Goal: Task Accomplishment & Management: Complete application form

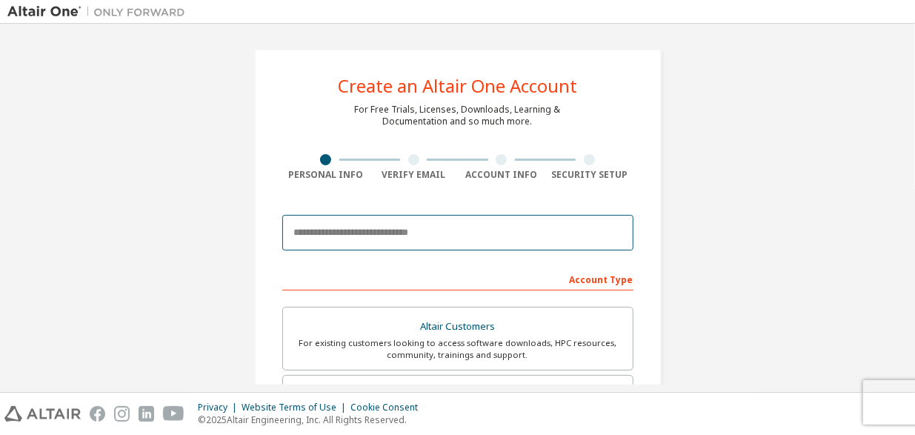
click at [416, 227] on input "email" at bounding box center [457, 233] width 351 height 36
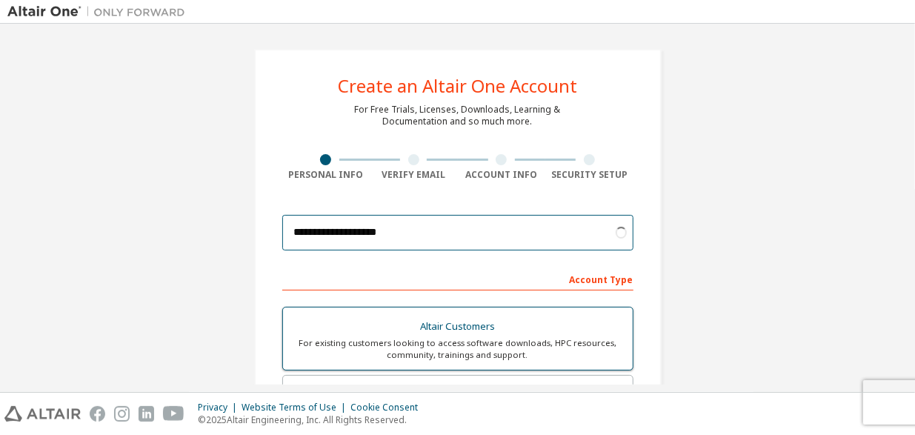
scroll to position [123, 0]
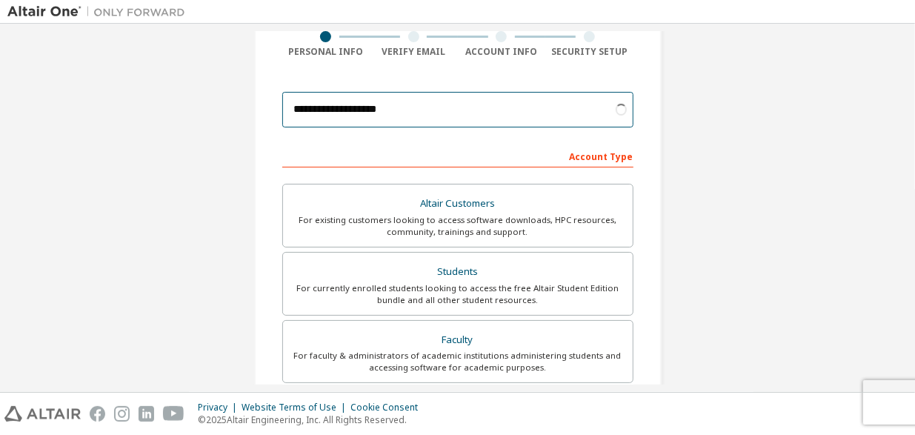
type input "**********"
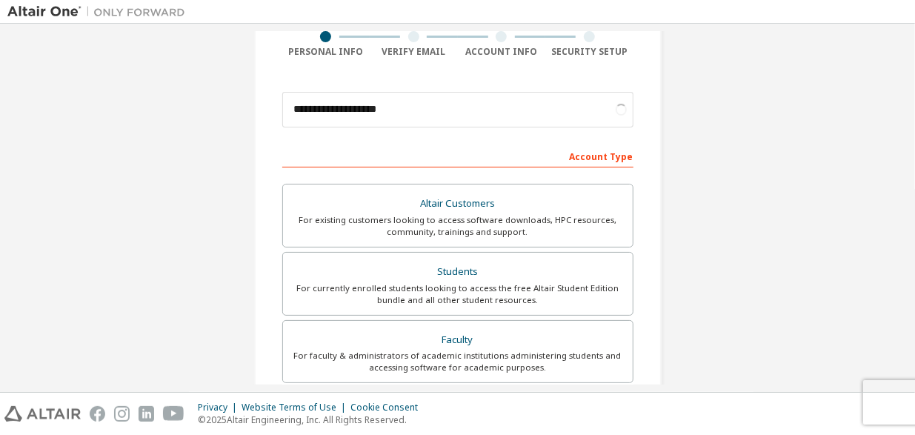
click at [679, 168] on div "**********" at bounding box center [457, 300] width 901 height 785
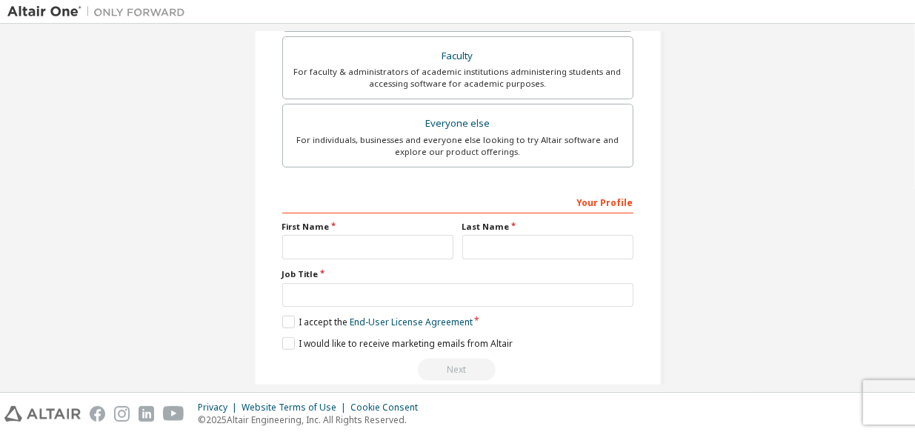
scroll to position [427, 0]
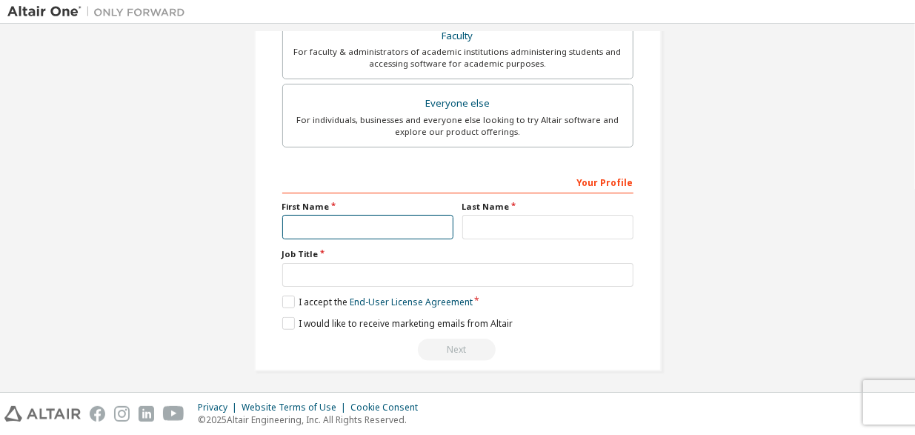
click at [405, 223] on input "text" at bounding box center [367, 227] width 171 height 24
type input "***"
click at [499, 236] on div "Your Profile First Name *** Last Name Job Title Please provide State/Province t…" at bounding box center [457, 266] width 351 height 192
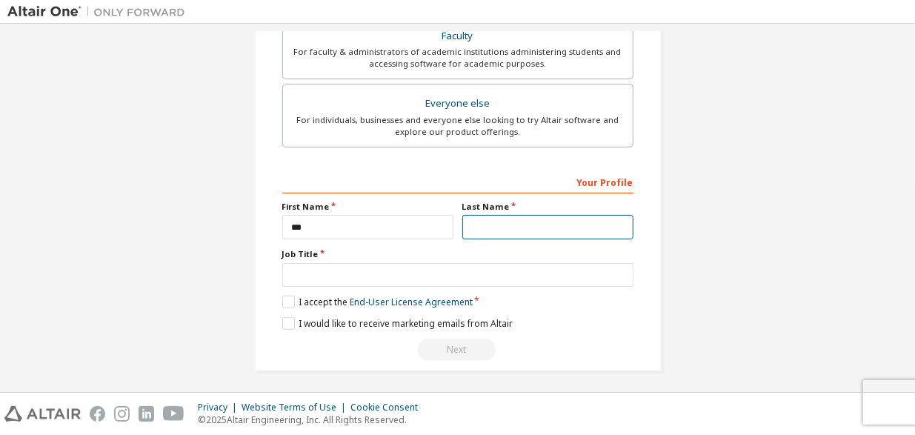
click at [518, 217] on input "text" at bounding box center [548, 227] width 171 height 24
type input "*******"
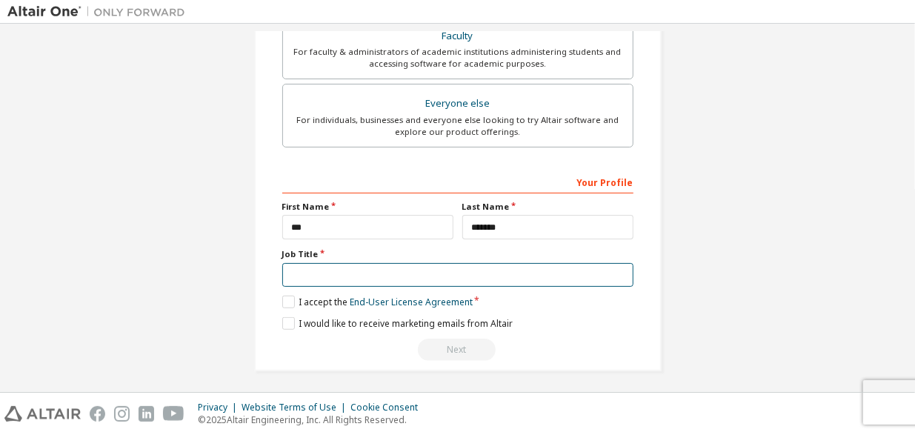
click at [357, 272] on input "text" at bounding box center [457, 275] width 351 height 24
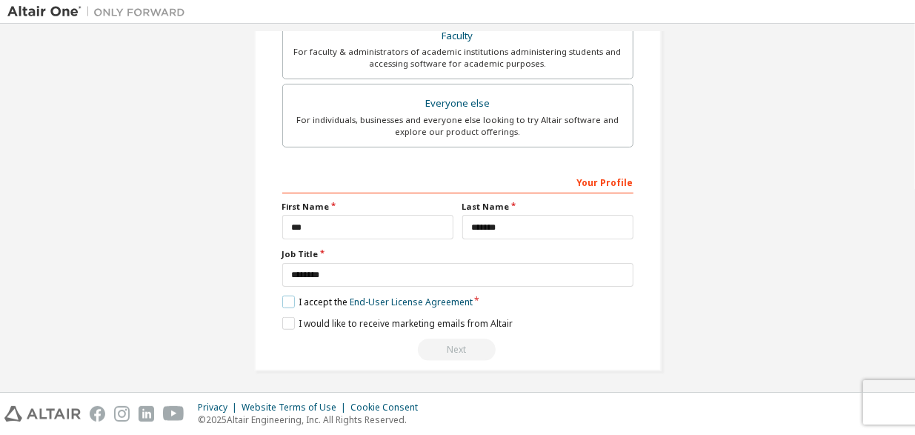
click at [291, 296] on label "I accept the End-User License Agreement" at bounding box center [377, 302] width 190 height 13
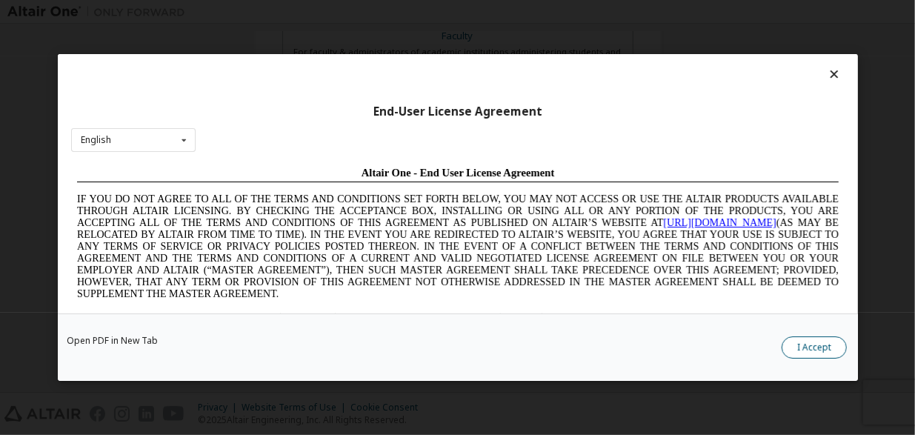
scroll to position [0, 0]
click at [811, 348] on button "I Accept" at bounding box center [814, 348] width 65 height 22
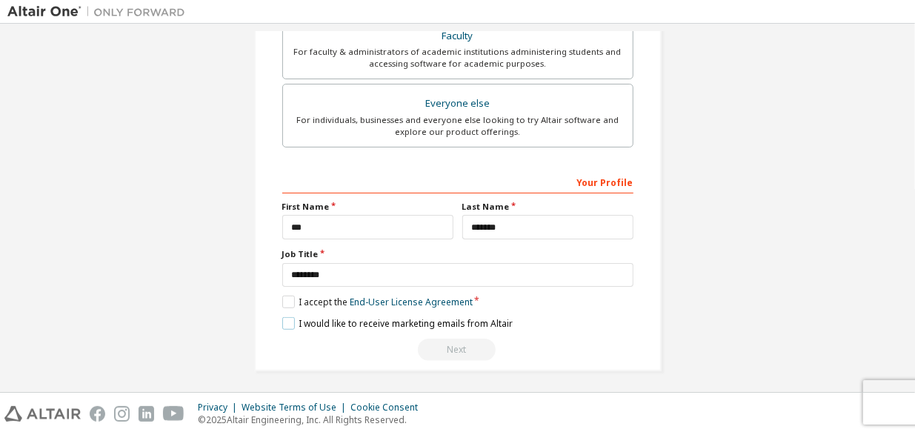
click at [295, 317] on label "I would like to receive marketing emails from Altair" at bounding box center [397, 323] width 231 height 13
click at [460, 351] on div "Next" at bounding box center [457, 350] width 351 height 22
click at [605, 180] on div "Your Profile" at bounding box center [457, 182] width 351 height 24
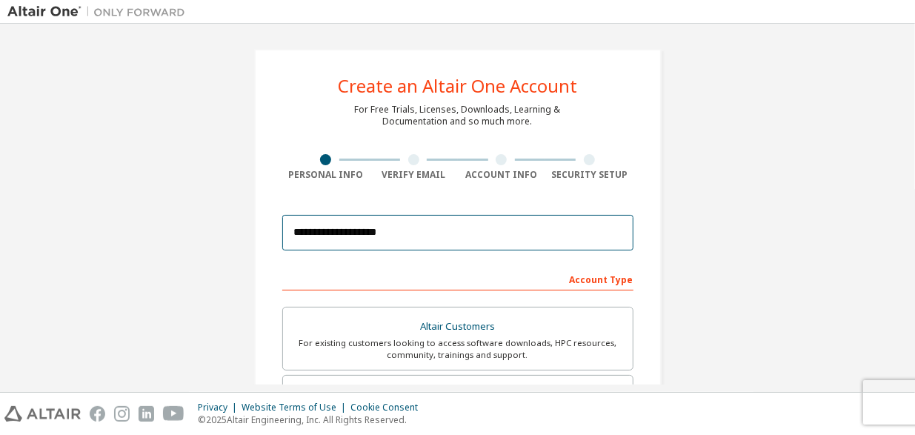
click at [435, 232] on input "**********" at bounding box center [457, 233] width 351 height 36
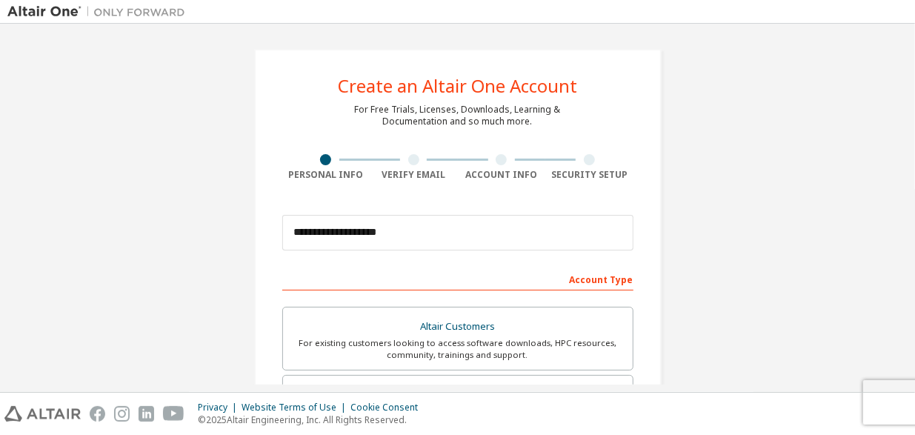
click at [602, 284] on div "Account Type" at bounding box center [457, 279] width 351 height 24
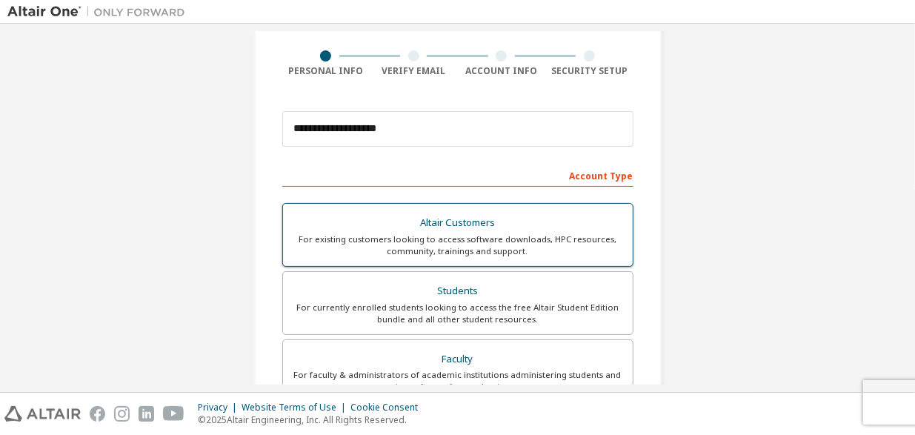
scroll to position [123, 0]
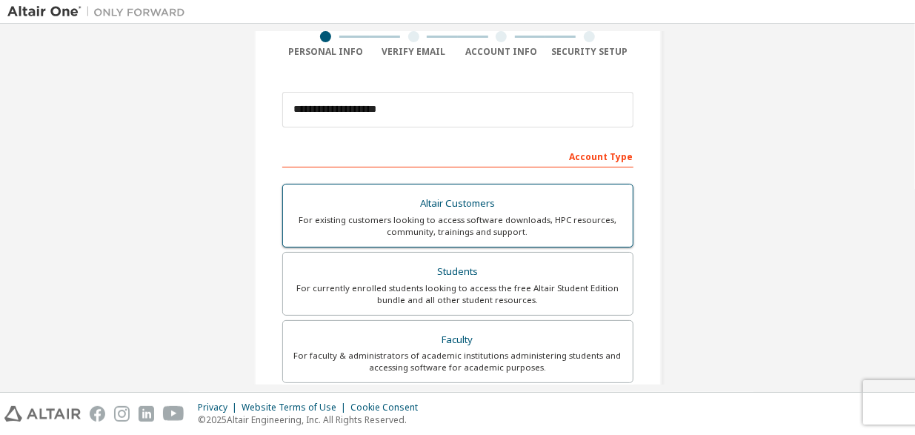
click at [465, 204] on div "Altair Customers" at bounding box center [458, 203] width 332 height 21
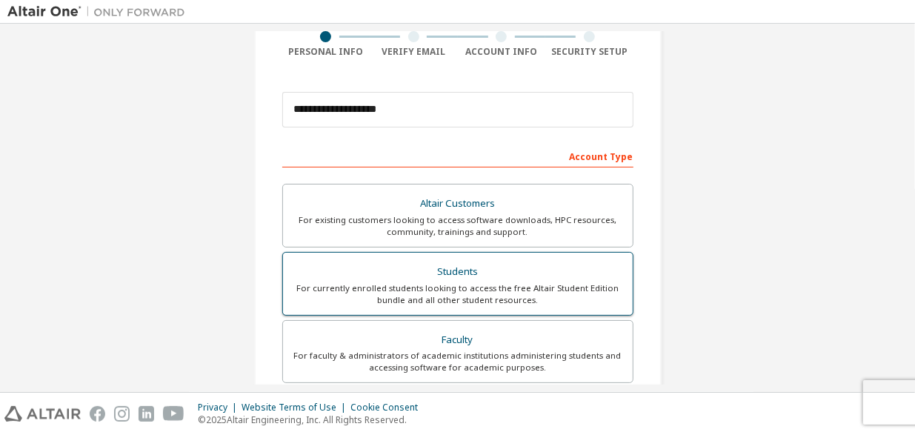
click at [508, 254] on label "Students For currently enrolled students looking to access the free Altair Stud…" at bounding box center [457, 284] width 351 height 64
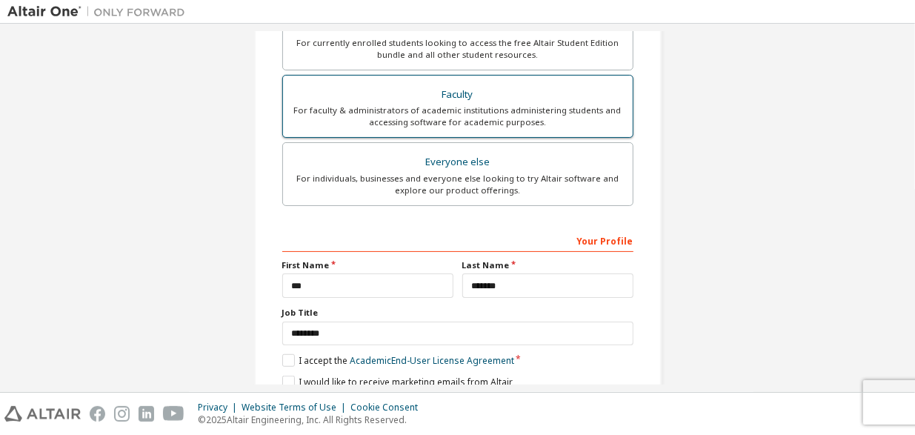
scroll to position [180, 0]
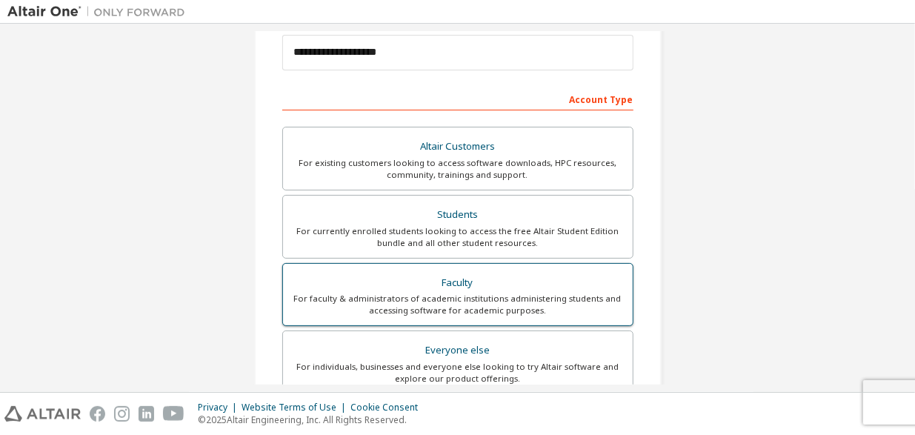
click at [458, 286] on div "Faculty" at bounding box center [458, 283] width 332 height 21
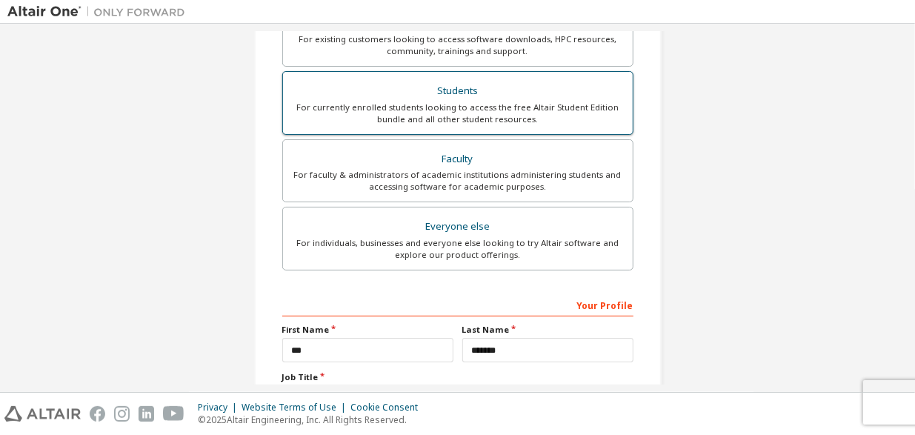
click at [526, 112] on div "For currently enrolled students looking to access the free Altair Student Editi…" at bounding box center [458, 114] width 332 height 24
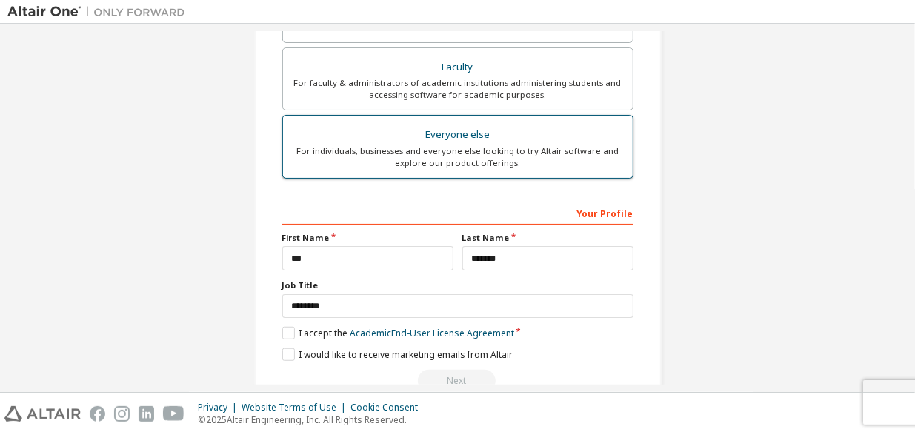
scroll to position [427, 0]
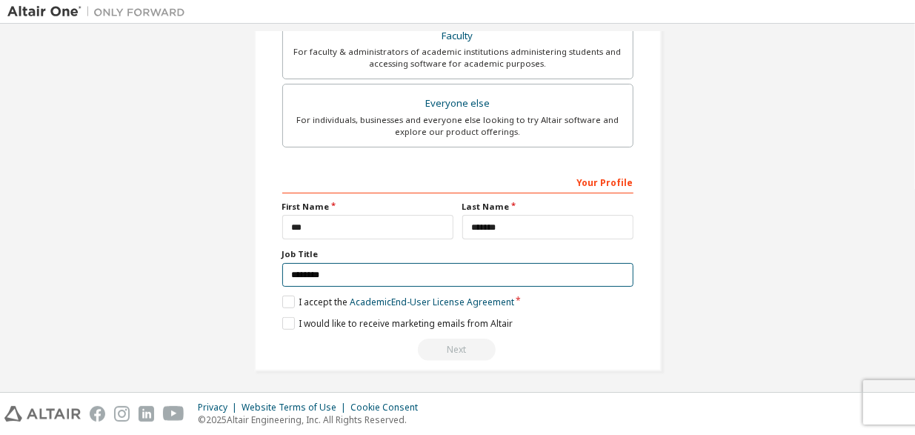
click at [356, 274] on input "********" at bounding box center [457, 275] width 351 height 24
type input "*"
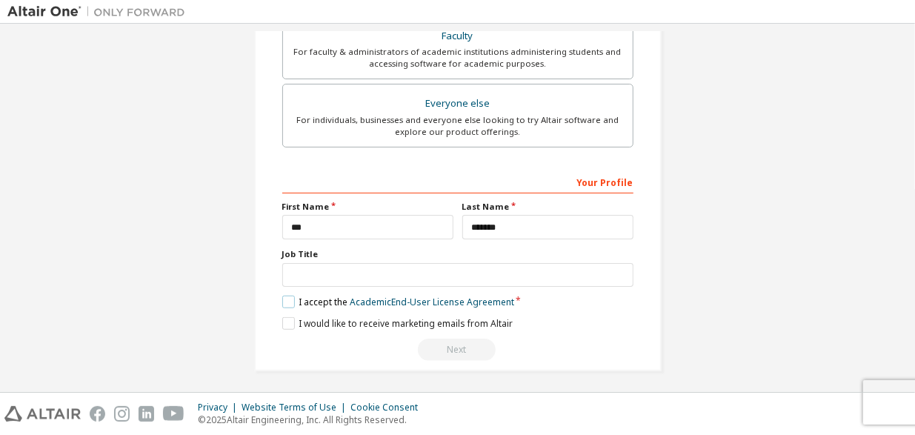
click at [288, 296] on label "I accept the Academic End-User License Agreement" at bounding box center [398, 302] width 232 height 13
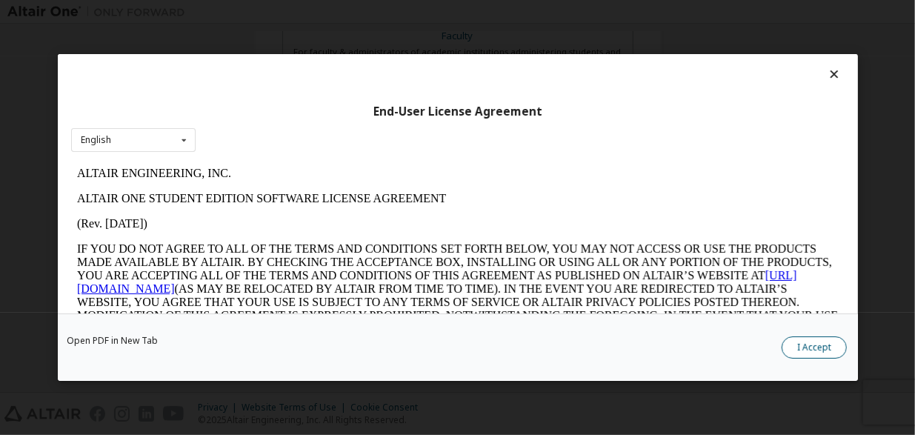
scroll to position [0, 0]
click at [840, 361] on div "Open PDF in New Tab I Accept" at bounding box center [458, 347] width 801 height 67
click at [833, 344] on button "I Accept" at bounding box center [814, 348] width 65 height 22
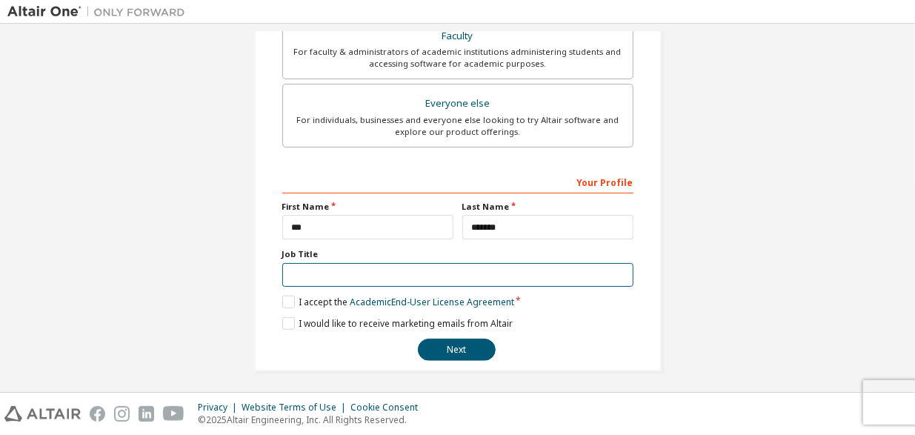
click at [390, 265] on input "text" at bounding box center [457, 275] width 351 height 24
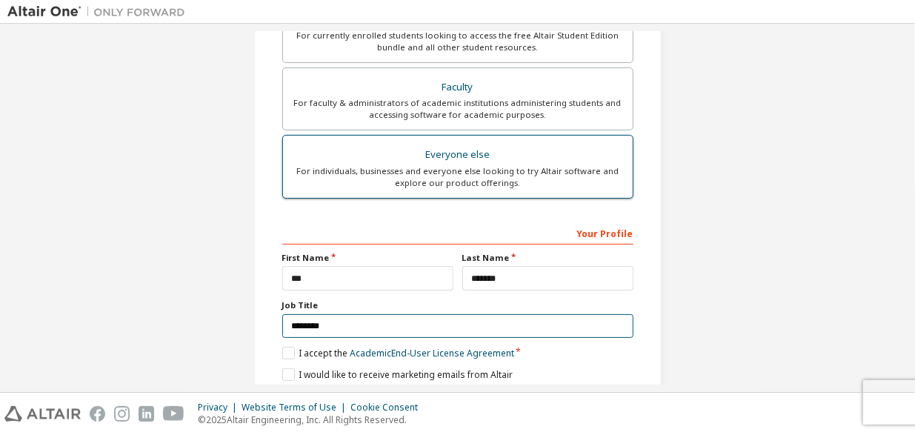
scroll to position [427, 0]
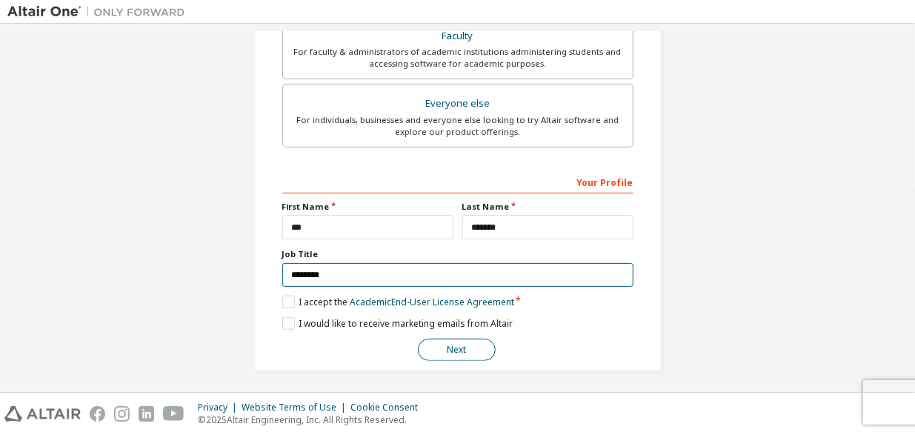
type input "********"
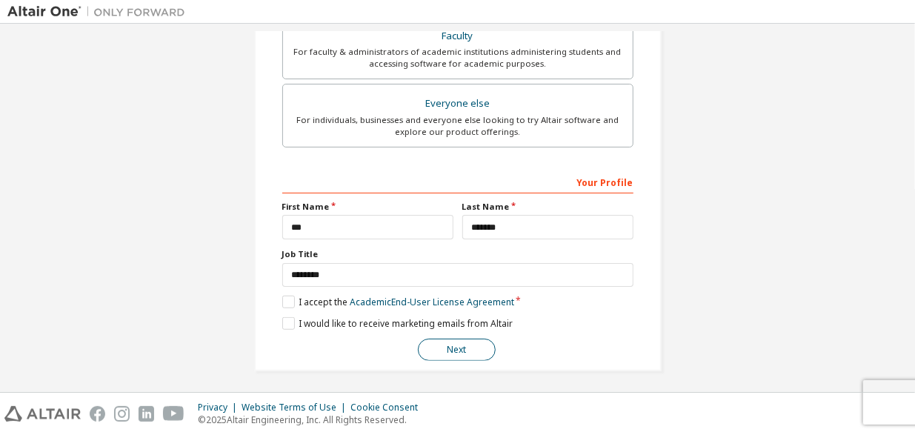
click at [474, 345] on button "Next" at bounding box center [457, 350] width 78 height 22
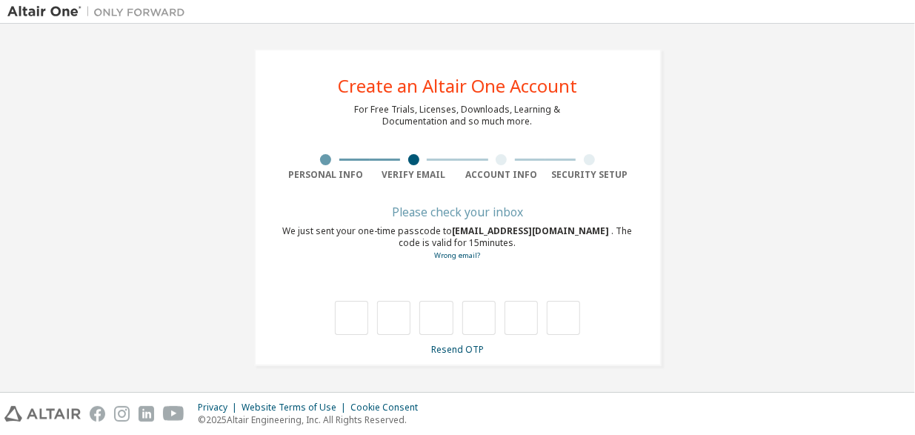
scroll to position [0, 0]
type input "*"
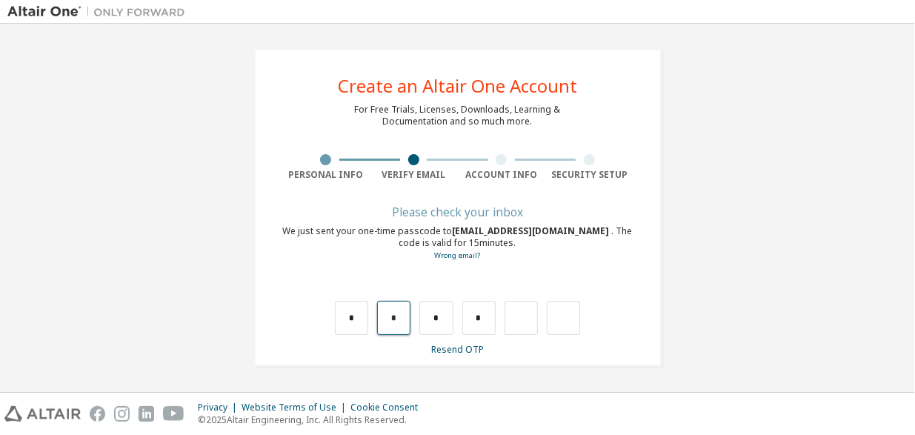
click at [385, 311] on input "*" at bounding box center [393, 318] width 33 height 34
type input "*"
click at [357, 319] on input "*" at bounding box center [351, 318] width 33 height 34
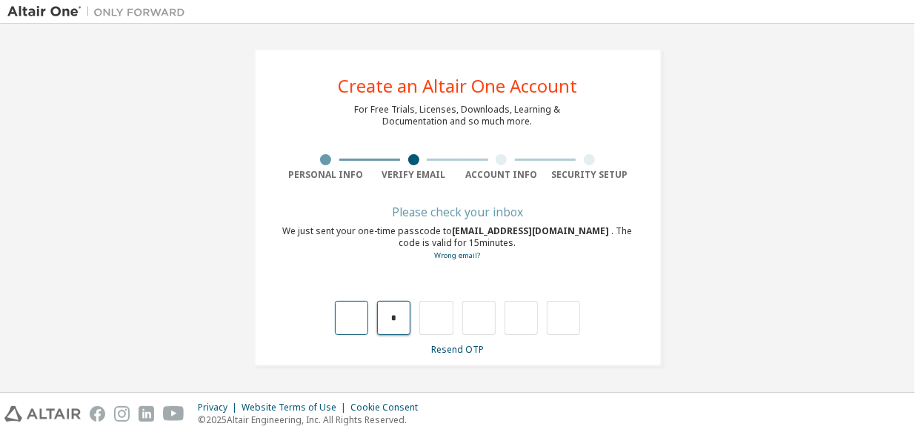
type input "*"
click at [402, 328] on input "text" at bounding box center [393, 318] width 33 height 34
type input "*"
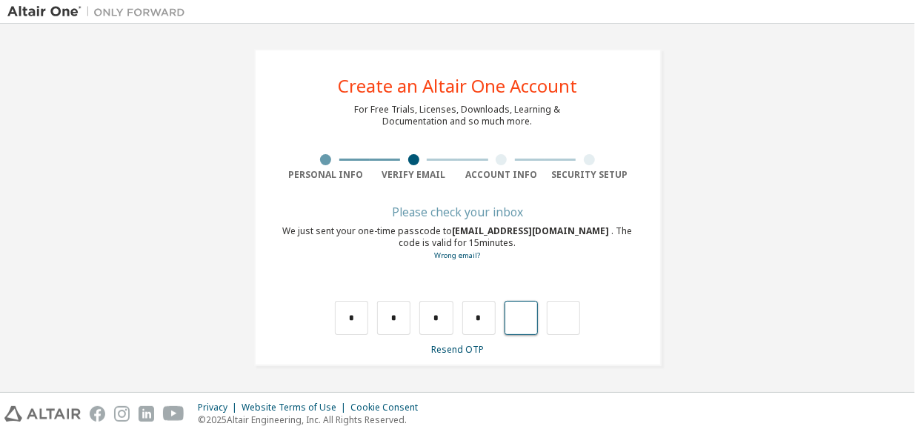
type input "*"
click at [558, 317] on div "*" at bounding box center [553, 318] width 33 height 34
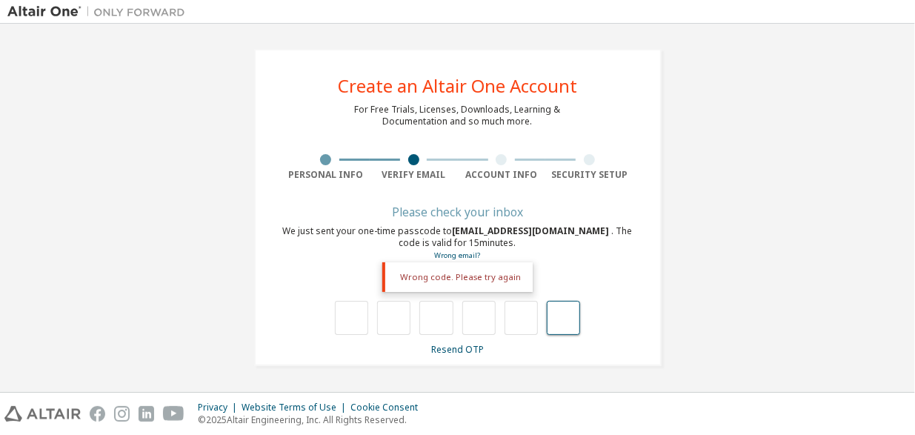
click at [563, 315] on input "text" at bounding box center [563, 318] width 33 height 34
click at [350, 319] on input "text" at bounding box center [351, 318] width 33 height 34
type input "*"
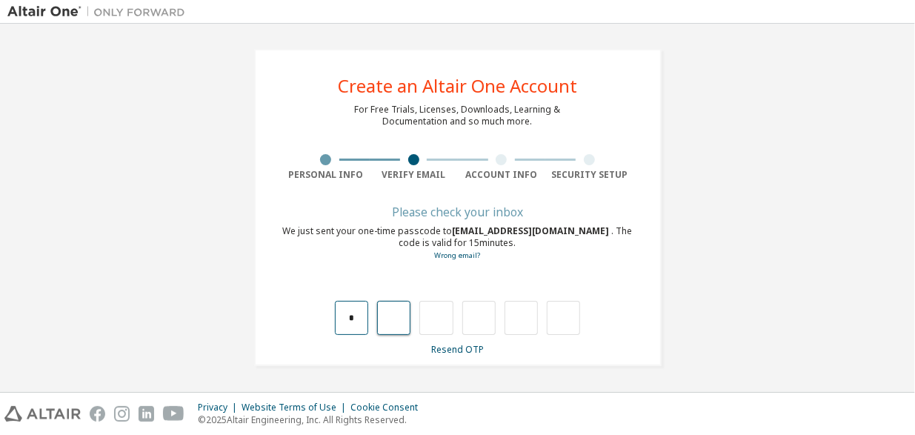
type input "*"
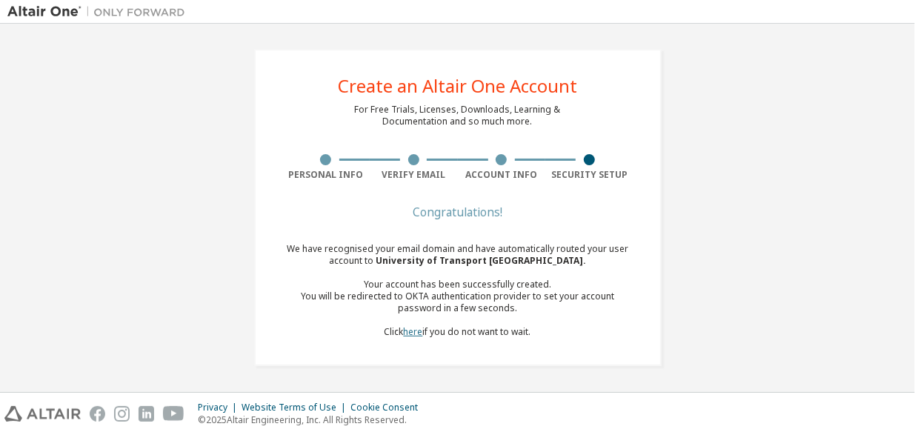
click at [415, 327] on link "here" at bounding box center [413, 331] width 19 height 13
